Goal: Task Accomplishment & Management: Manage account settings

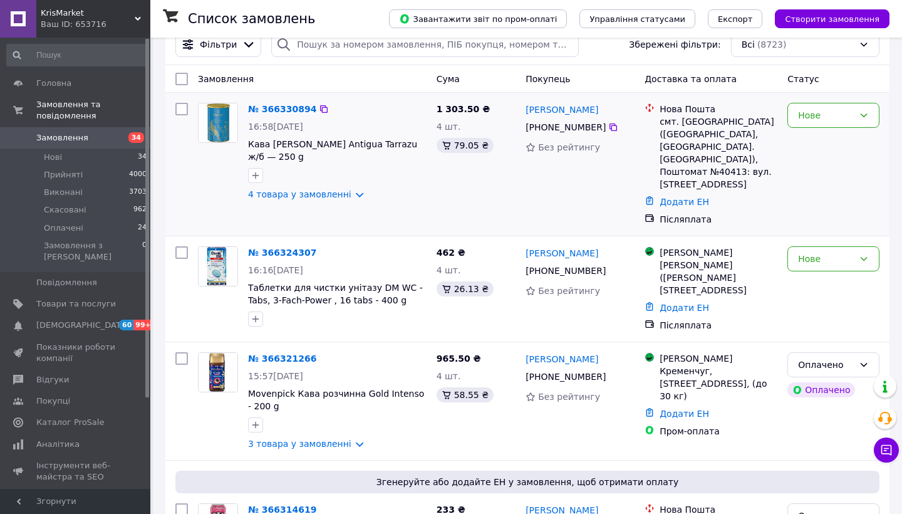
scroll to position [26, 0]
click at [303, 194] on link "4 товара у замовленні" at bounding box center [299, 194] width 103 height 10
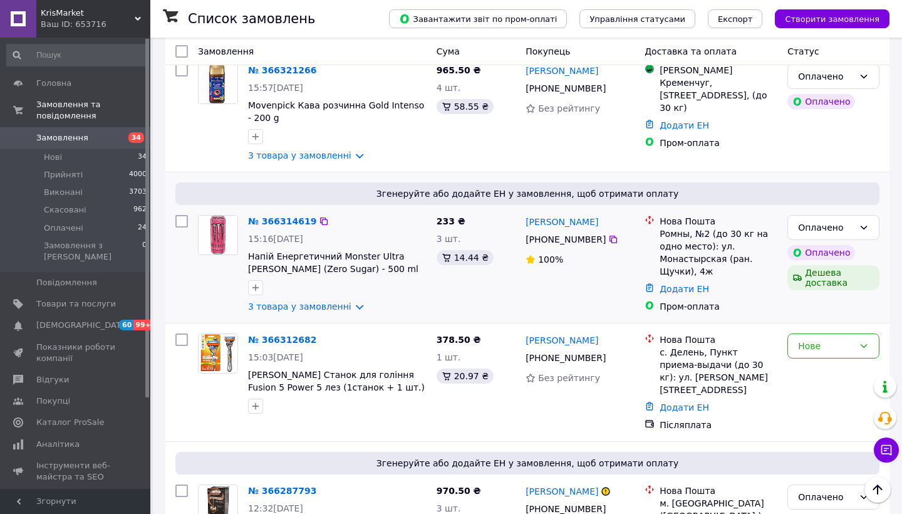
scroll to position [520, 0]
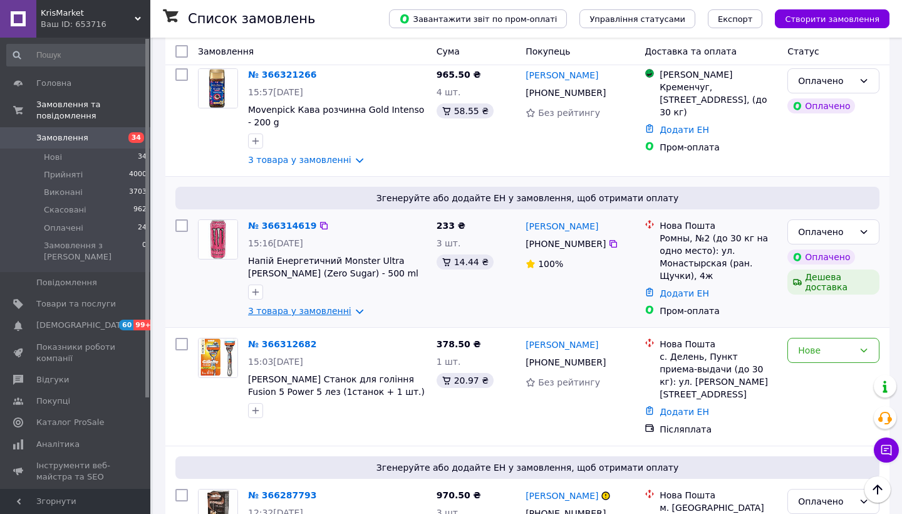
click at [291, 316] on link "3 товара у замовленні" at bounding box center [299, 311] width 103 height 10
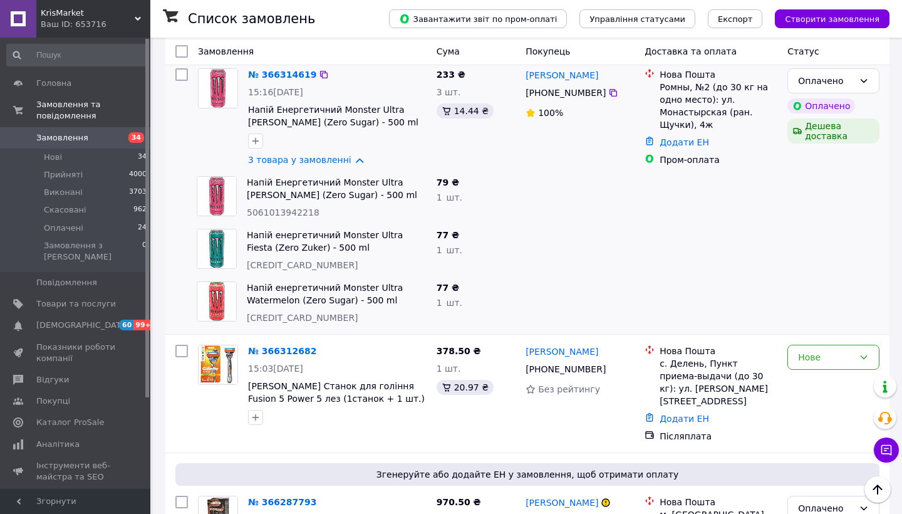
scroll to position [1085, 0]
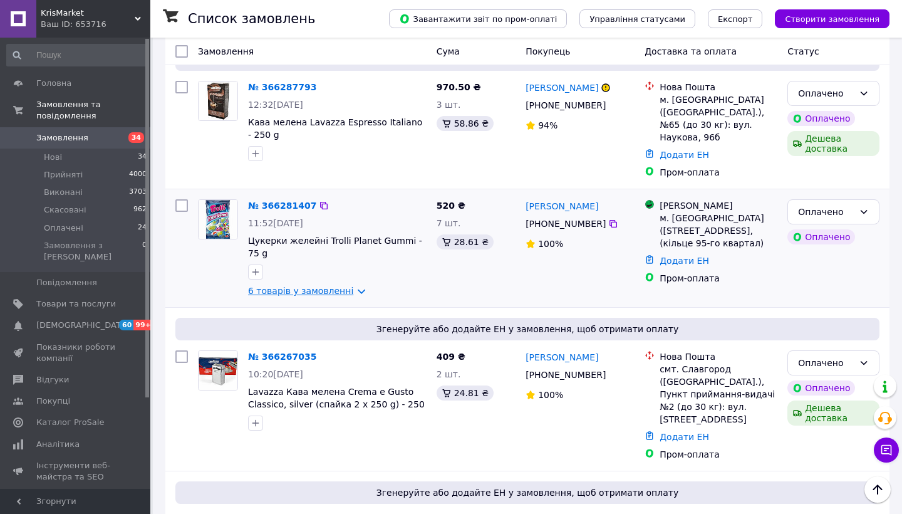
click at [290, 286] on link "6 товарів у замовленні" at bounding box center [300, 291] width 105 height 10
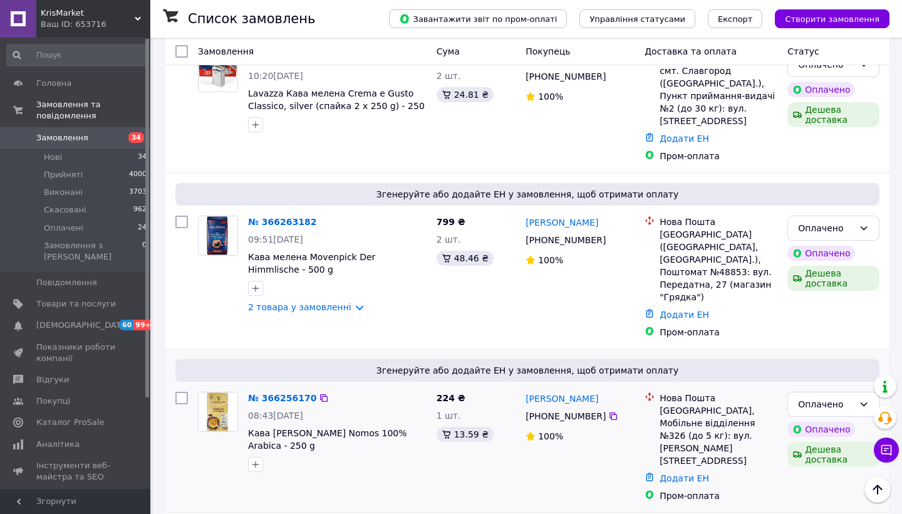
scroll to position [1705, 0]
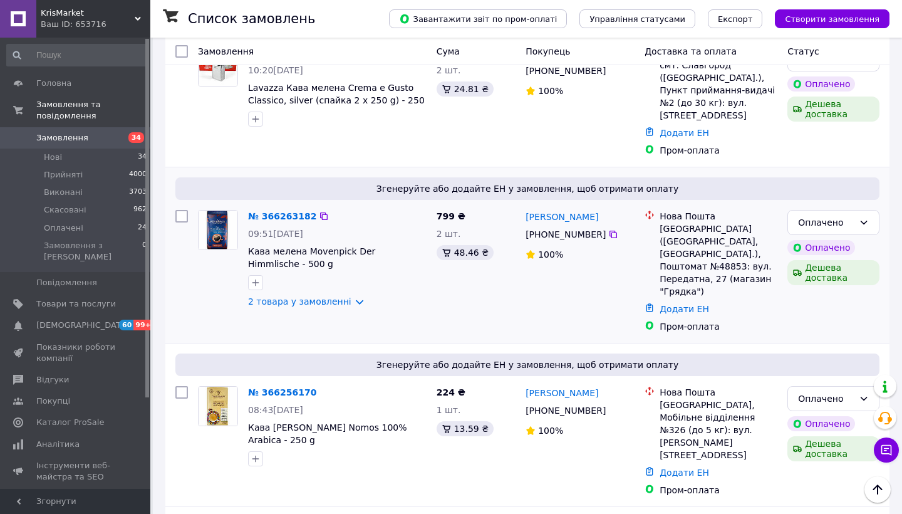
click at [314, 289] on div "№ 366263182 09:51, 12.10.2025 Кава мелена Movenpick Der Himmlische - 500 g 2 то…" at bounding box center [337, 259] width 189 height 108
click at [314, 296] on link "2 товара у замовленні" at bounding box center [299, 301] width 103 height 10
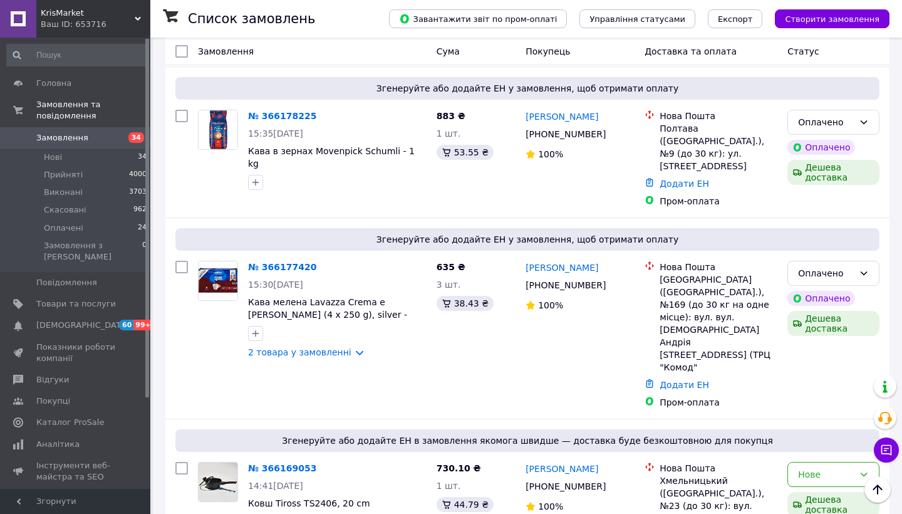
scroll to position [2389, 0]
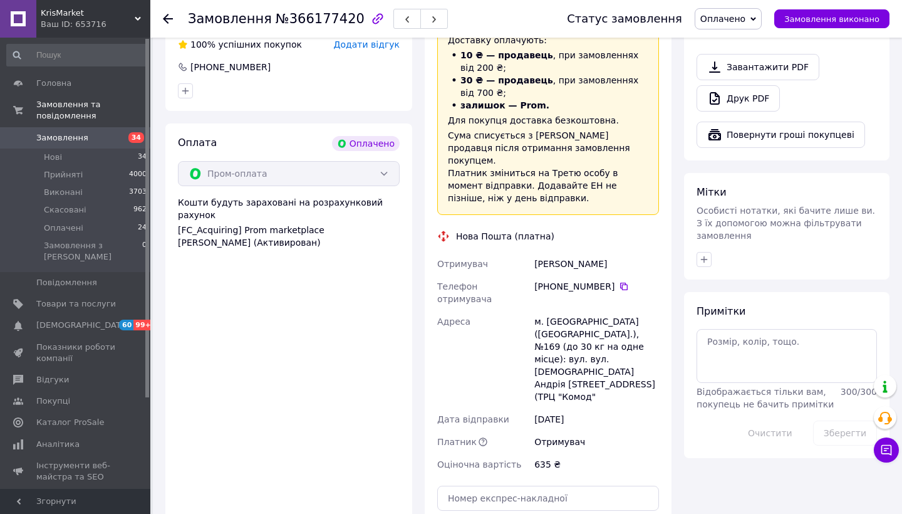
scroll to position [828, 0]
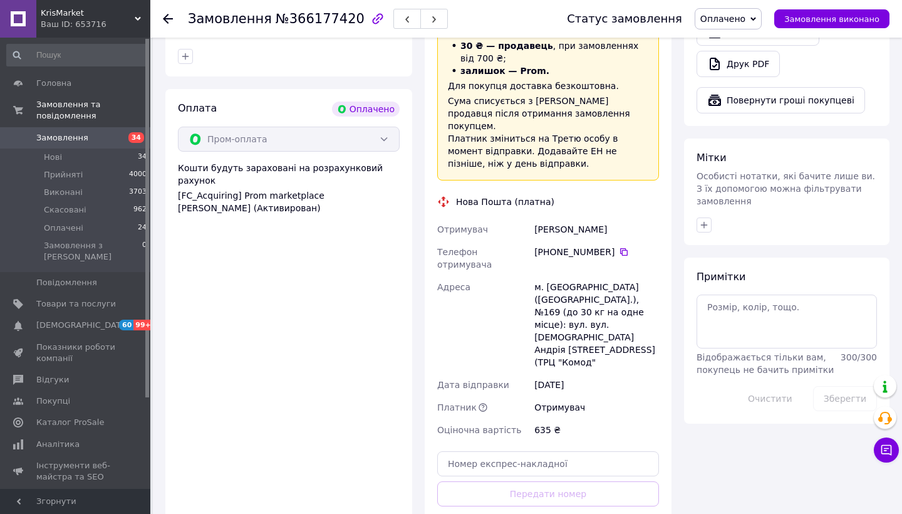
click at [570, 496] on div "Доставка Редагувати «Дешева доставка»   для продавця Новою Поштою на Prom. Дост…" at bounding box center [548, 249] width 247 height 650
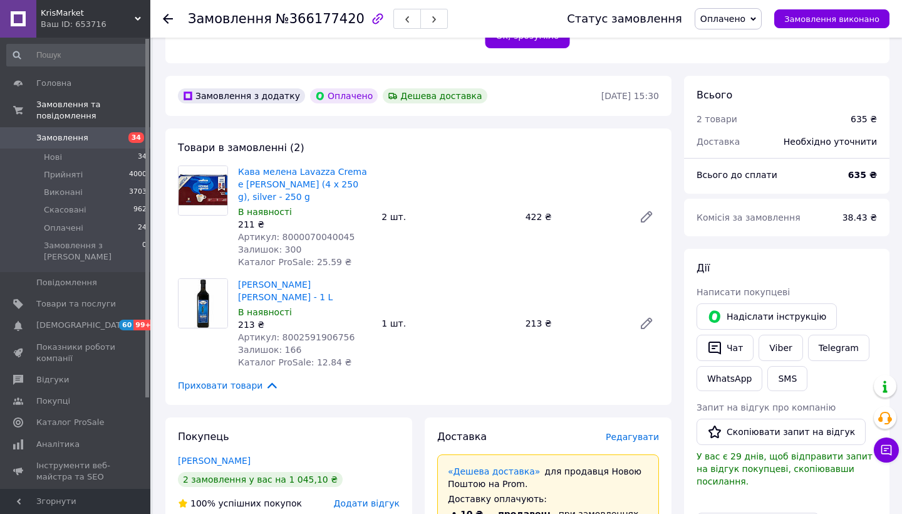
scroll to position [332, 0]
